Goal: Information Seeking & Learning: Learn about a topic

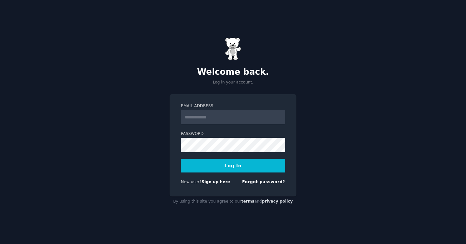
click at [240, 120] on input "Email Address" at bounding box center [233, 117] width 104 height 14
type input "**********"
click at [265, 168] on button "Log In" at bounding box center [233, 166] width 104 height 14
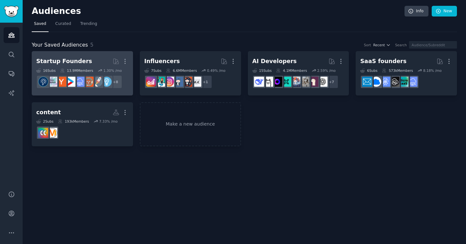
click at [105, 59] on h2 "Startup Founders More" at bounding box center [82, 61] width 92 height 11
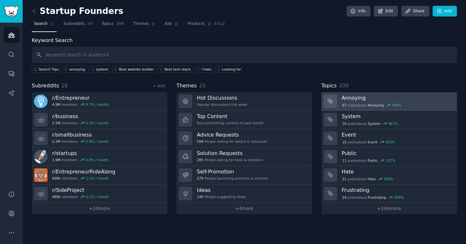
click at [419, 104] on div "67 post s about Annoying 700 %" at bounding box center [397, 105] width 111 height 6
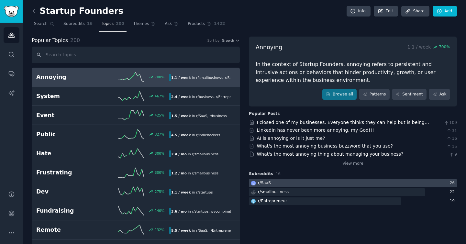
click at [311, 182] on div at bounding box center [353, 183] width 208 height 8
